Goal: Information Seeking & Learning: Learn about a topic

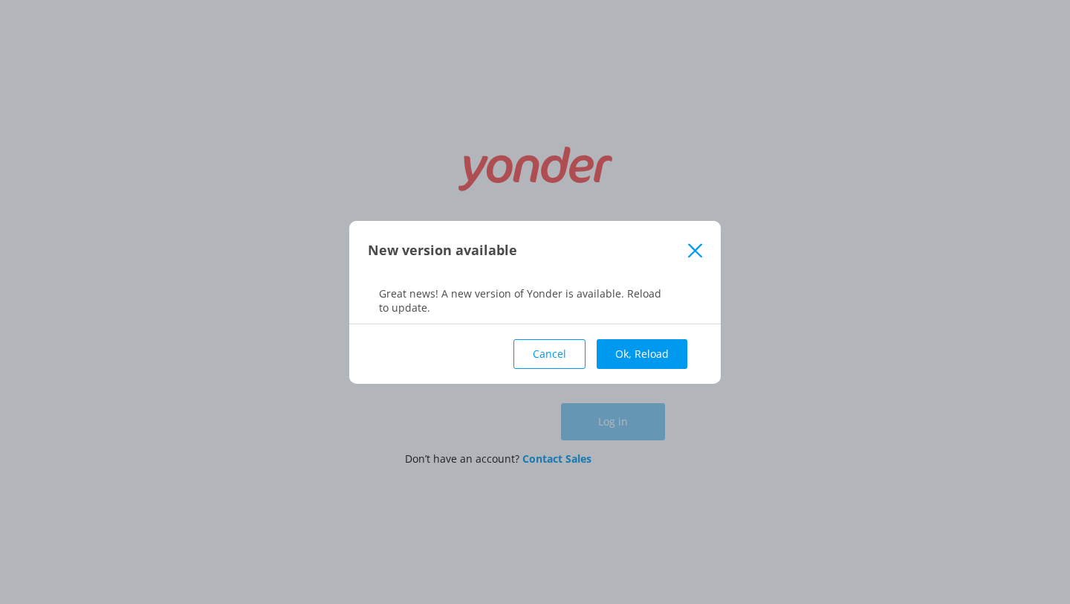
click at [580, 356] on button "Cancel" at bounding box center [550, 354] width 72 height 30
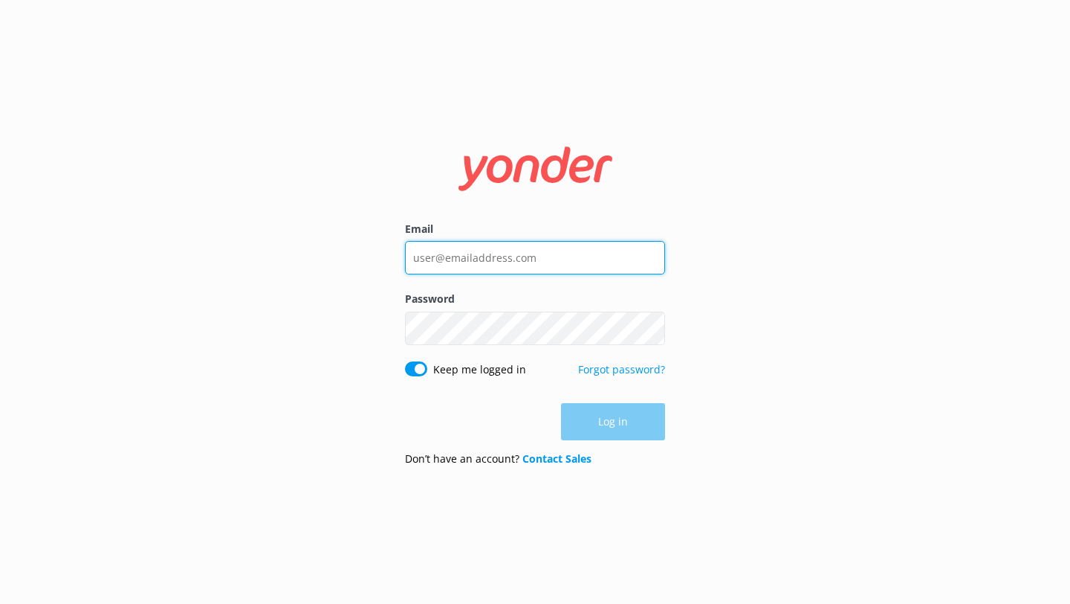
type input "[EMAIL_ADDRESS][DOMAIN_NAME]"
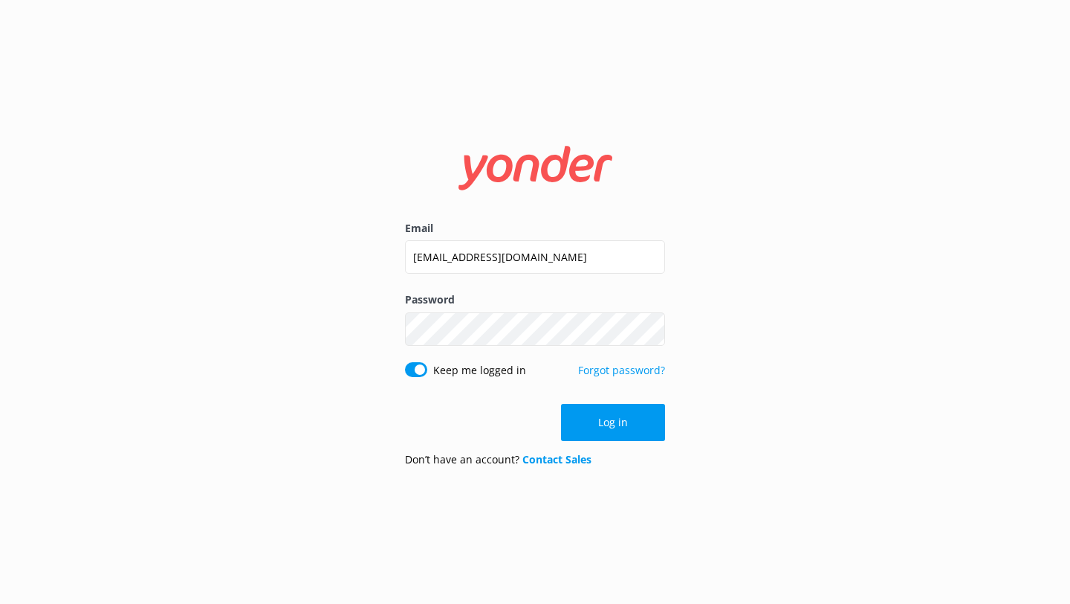
click at [605, 433] on button "Log in" at bounding box center [613, 422] width 104 height 37
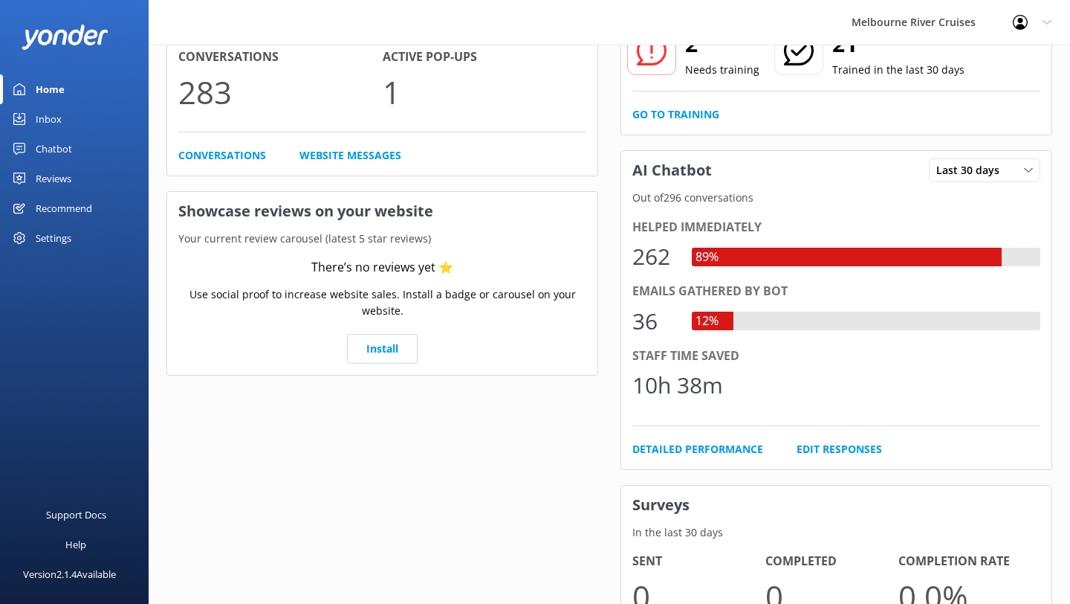
scroll to position [139, 0]
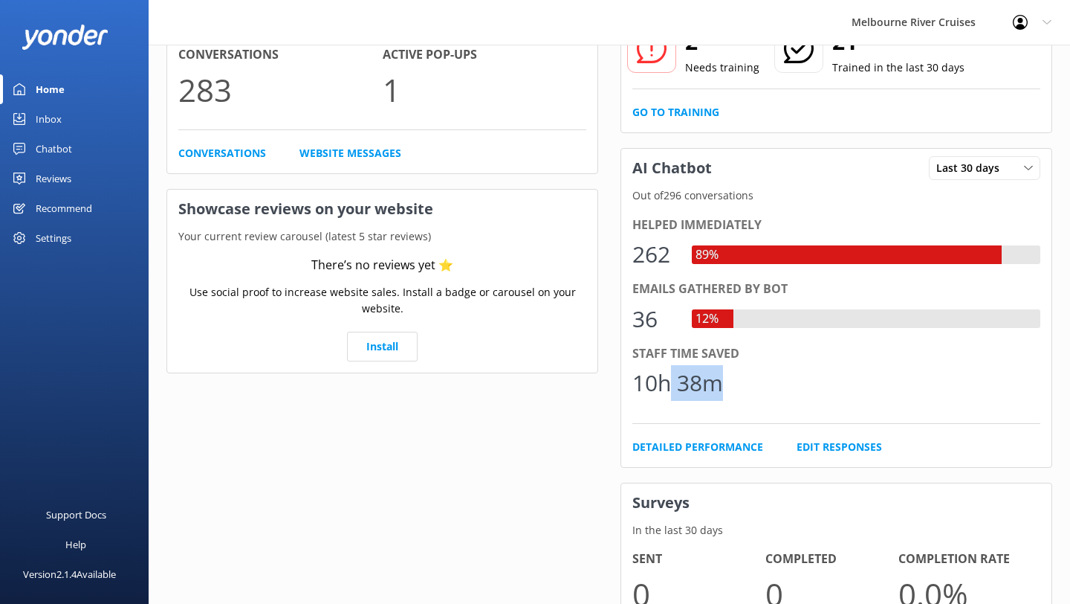
drag, startPoint x: 670, startPoint y: 365, endPoint x: 799, endPoint y: 390, distance: 131.8
click at [799, 389] on div "10h 38m" at bounding box center [837, 383] width 408 height 36
click at [799, 390] on div "10h 38m" at bounding box center [837, 383] width 408 height 36
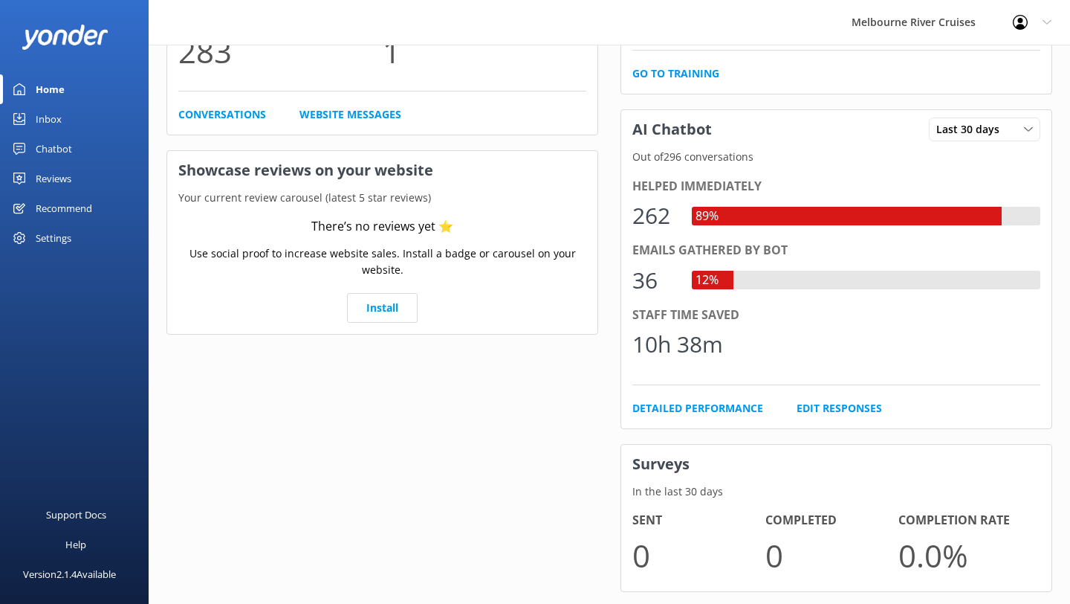
scroll to position [210, 0]
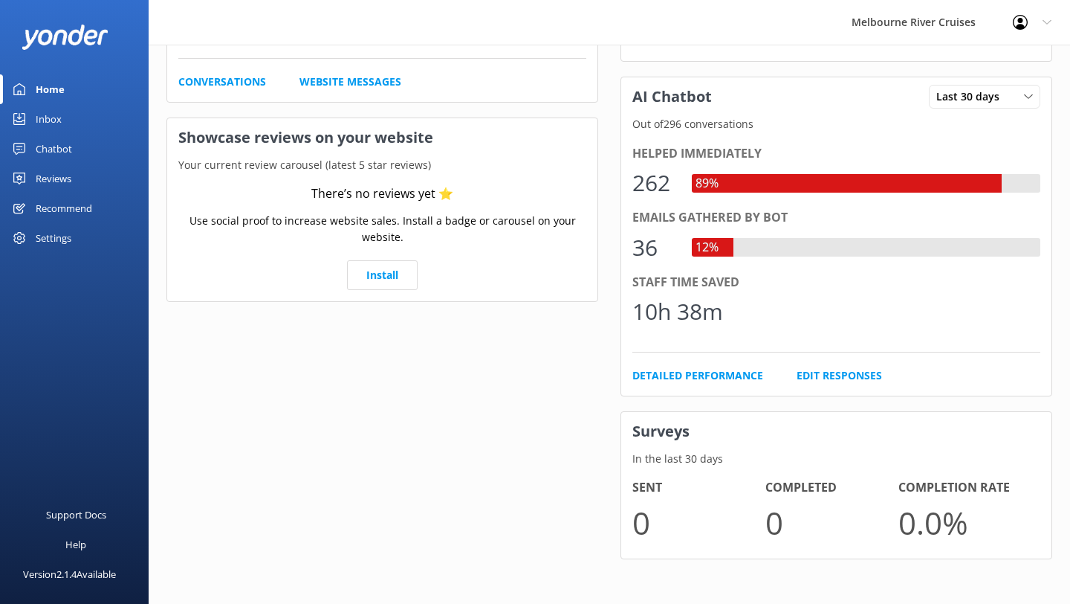
click at [65, 151] on div "Chatbot" at bounding box center [54, 149] width 36 height 30
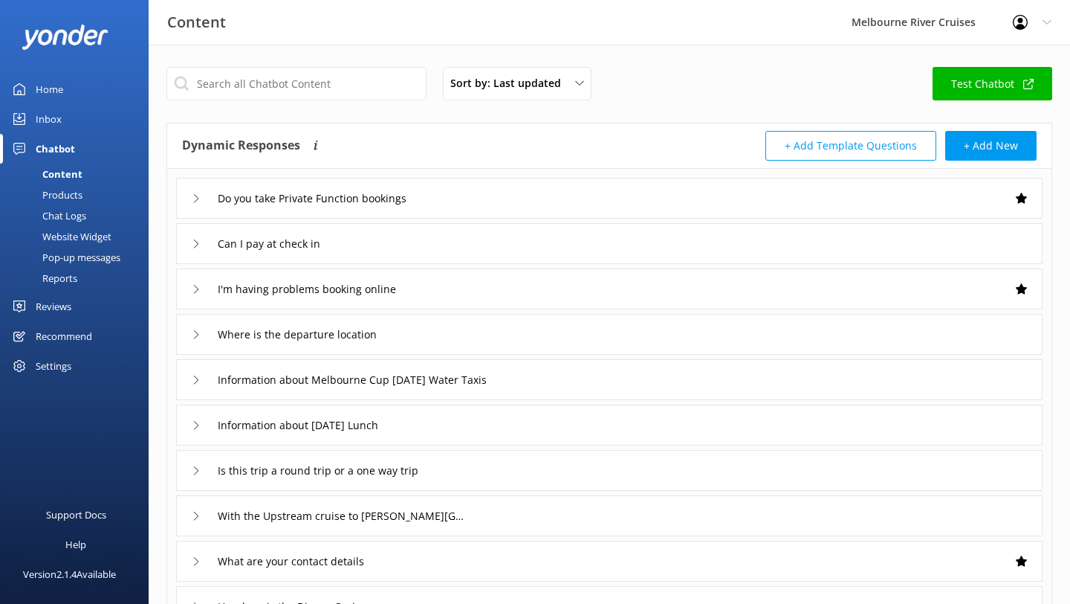
scroll to position [3, 0]
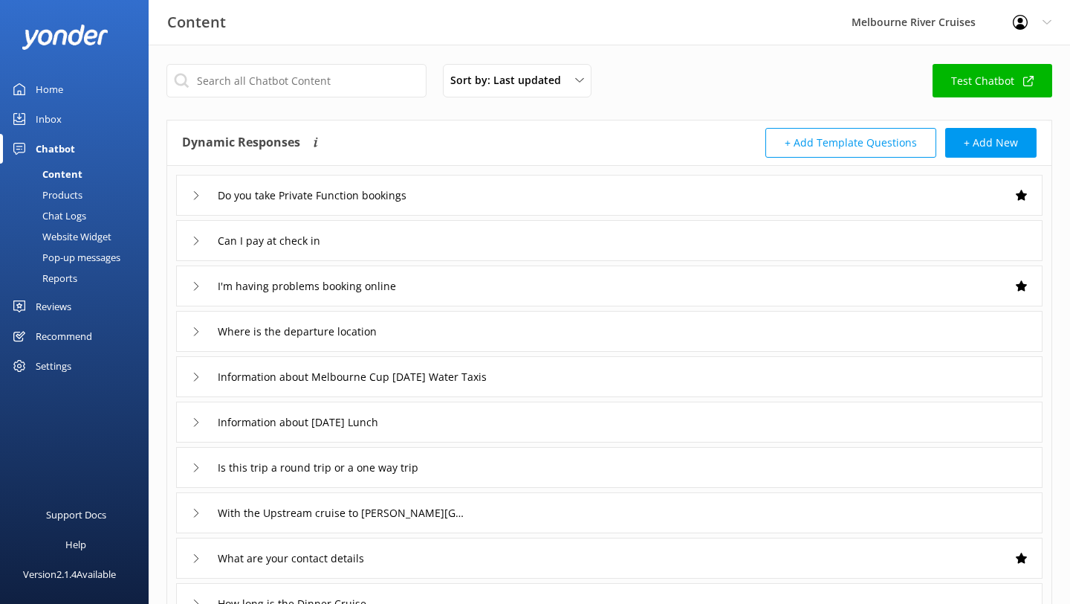
click at [196, 243] on icon at bounding box center [196, 240] width 9 height 9
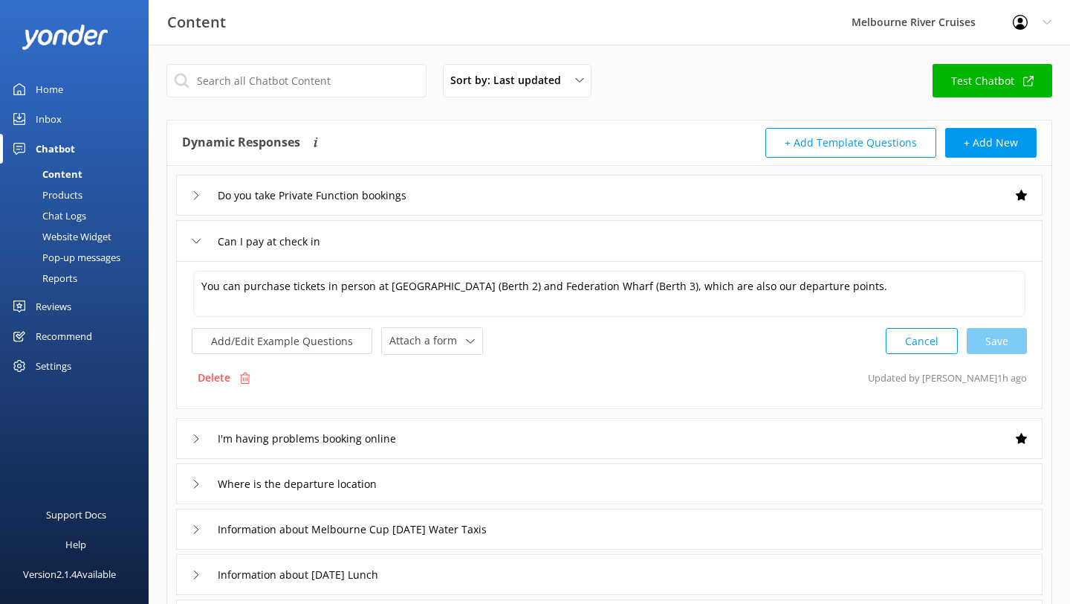
click at [201, 231] on div "Can I pay at check in" at bounding box center [263, 241] width 143 height 25
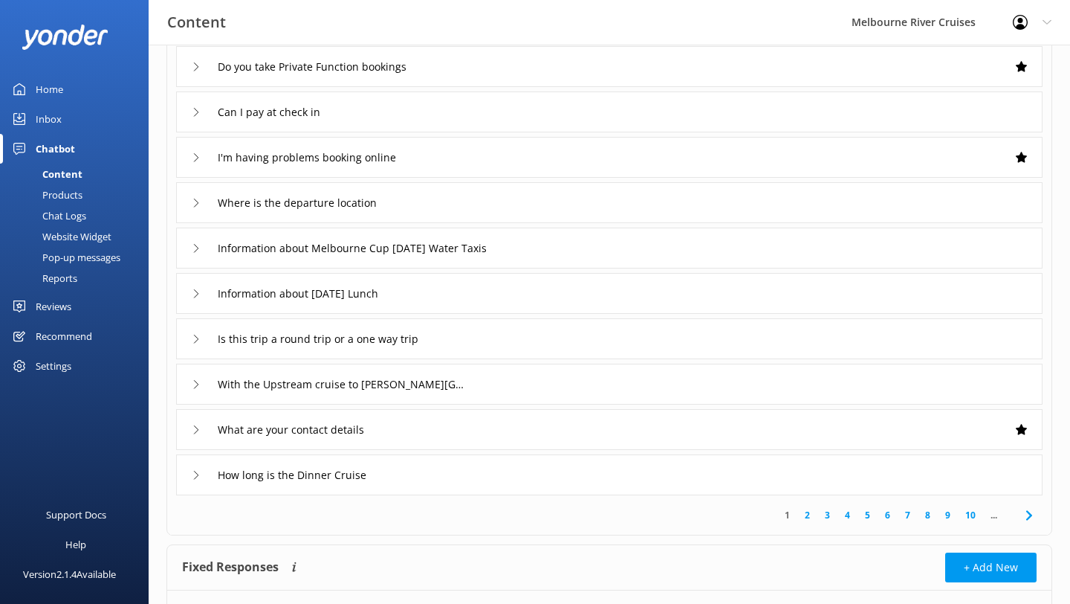
scroll to position [134, 0]
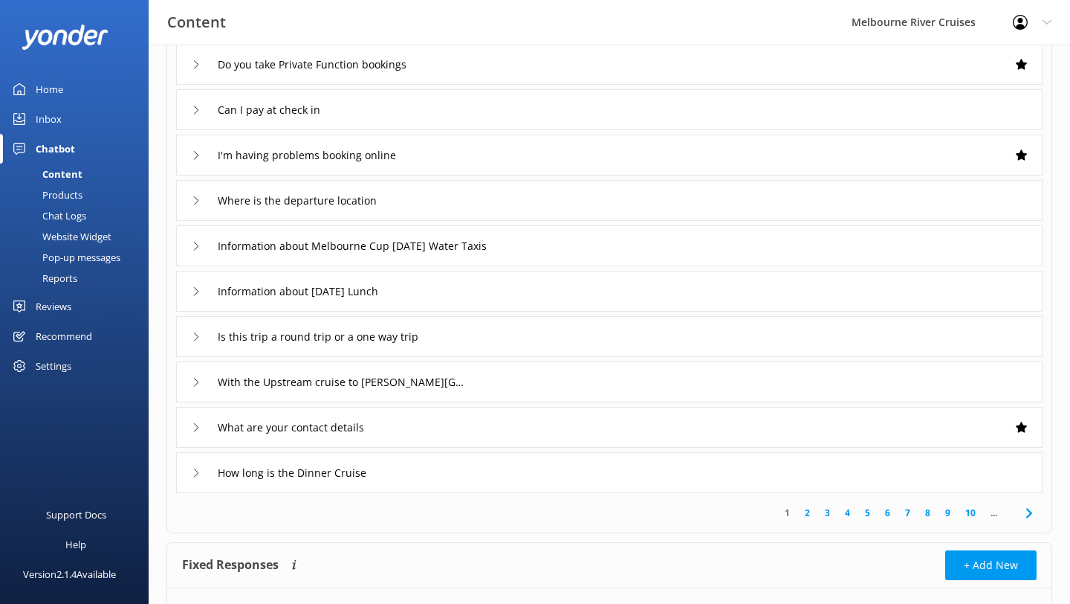
click at [198, 470] on icon at bounding box center [196, 472] width 9 height 9
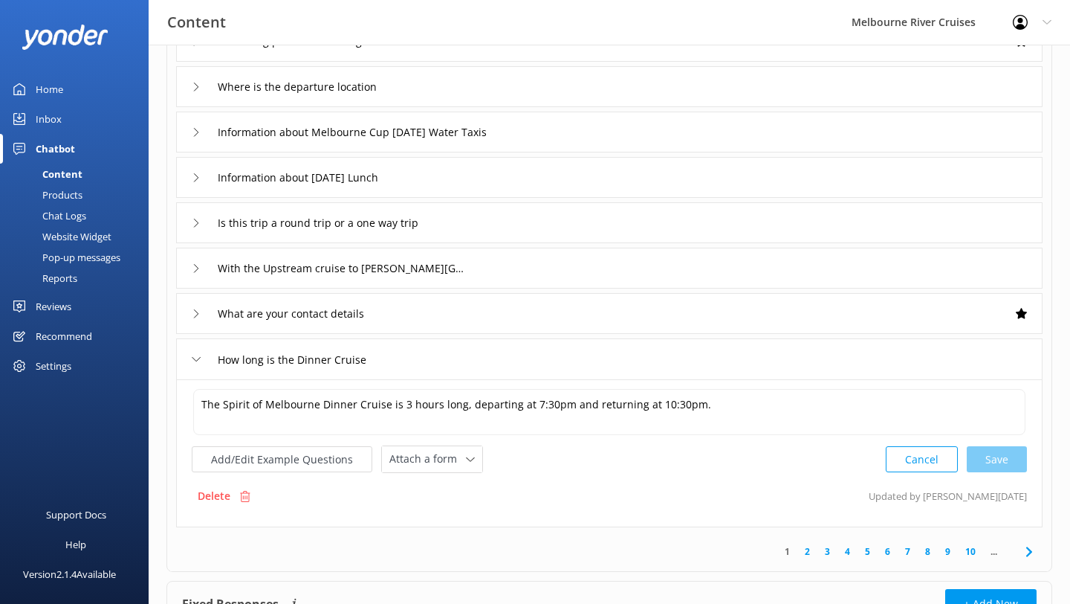
scroll to position [249, 0]
click at [198, 365] on div "How long is the Dinner Cruise" at bounding box center [287, 358] width 190 height 25
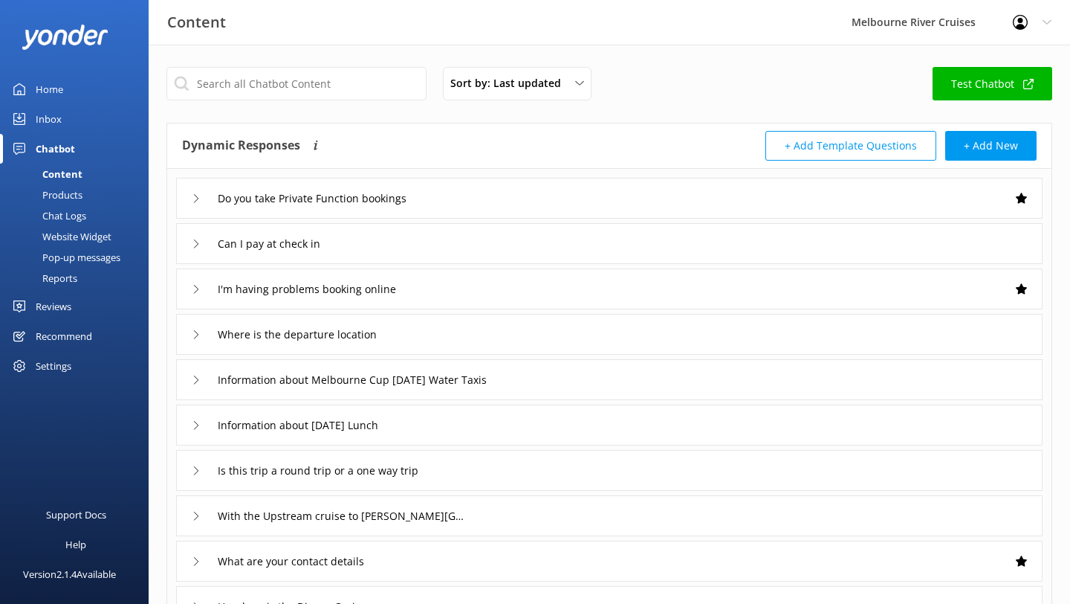
click at [960, 87] on link "Test Chatbot" at bounding box center [993, 83] width 120 height 33
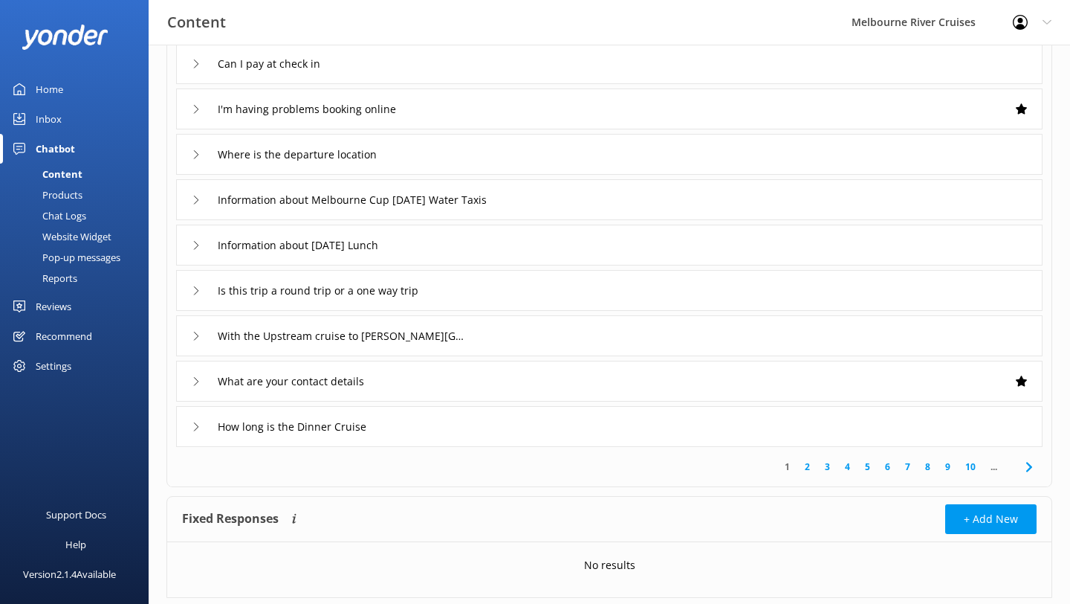
scroll to position [179, 0]
click at [58, 363] on div "Settings" at bounding box center [54, 366] width 36 height 30
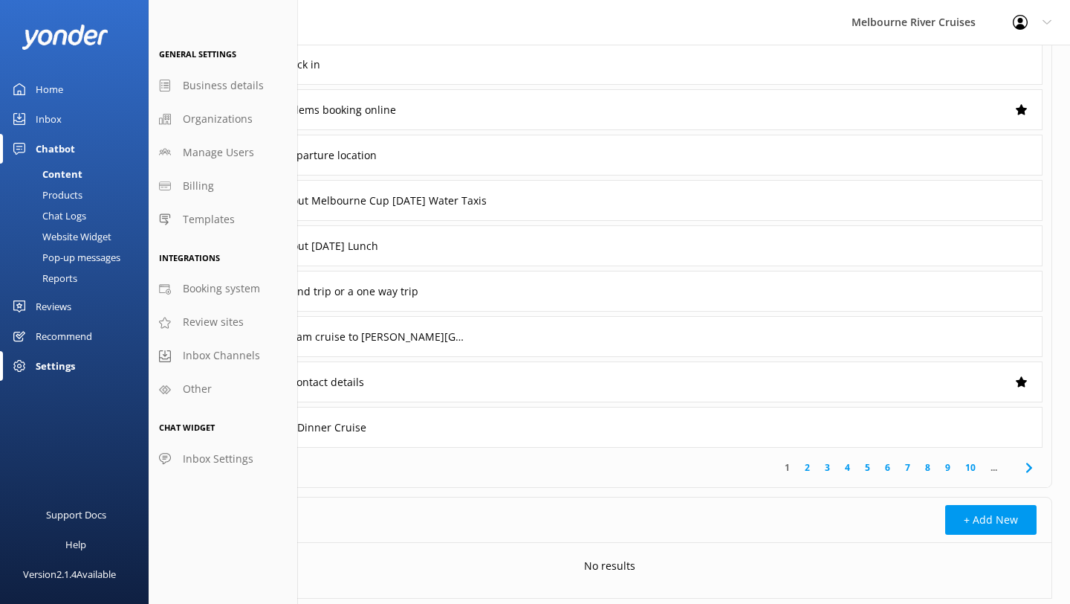
scroll to position [219, 0]
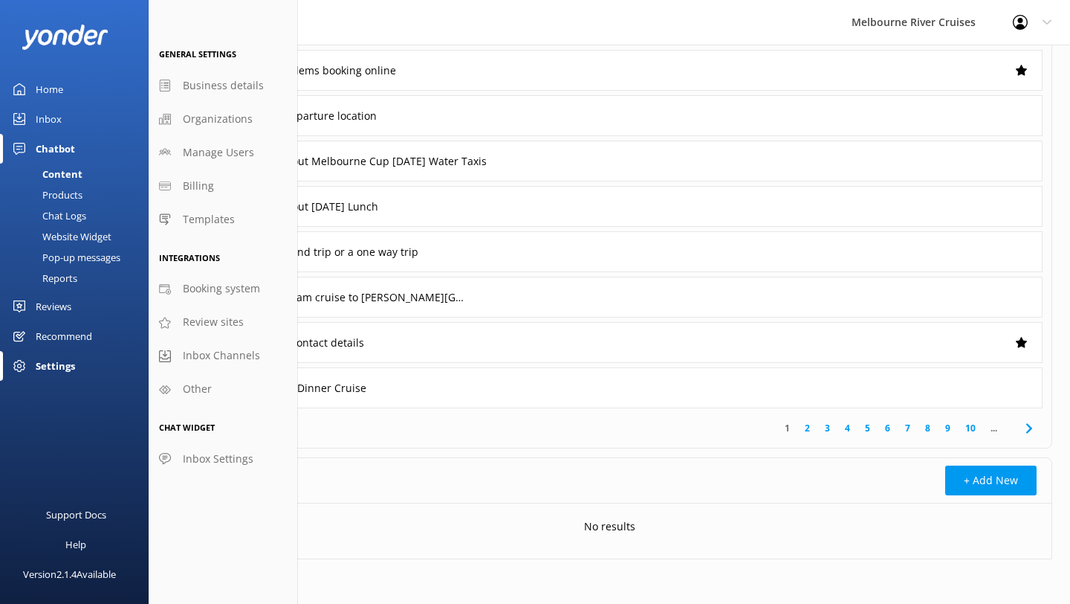
click at [35, 89] on link "Home" at bounding box center [74, 89] width 149 height 30
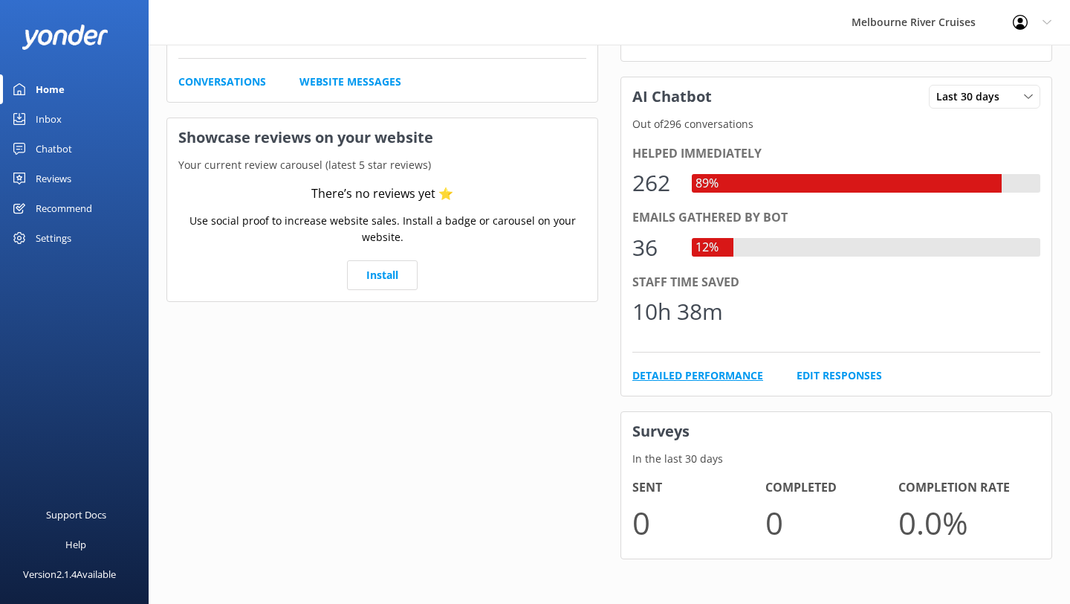
click at [726, 383] on link "Detailed Performance" at bounding box center [698, 375] width 131 height 16
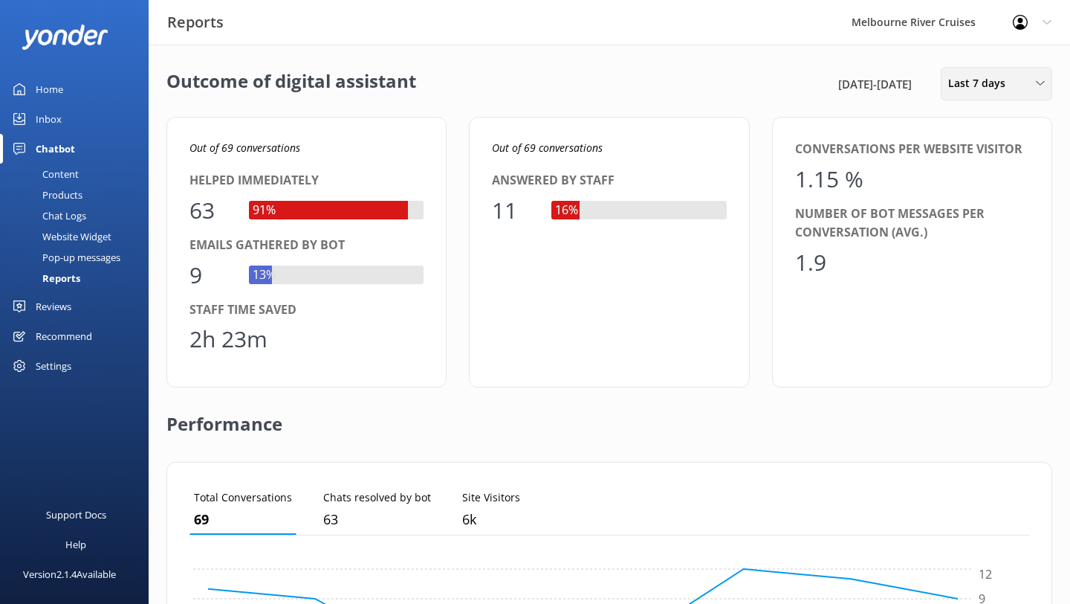
click at [984, 78] on span "Last 7 days" at bounding box center [981, 83] width 66 height 16
click at [984, 203] on div "Last 90 days" at bounding box center [975, 208] width 53 height 15
